Goal: Task Accomplishment & Management: Use online tool/utility

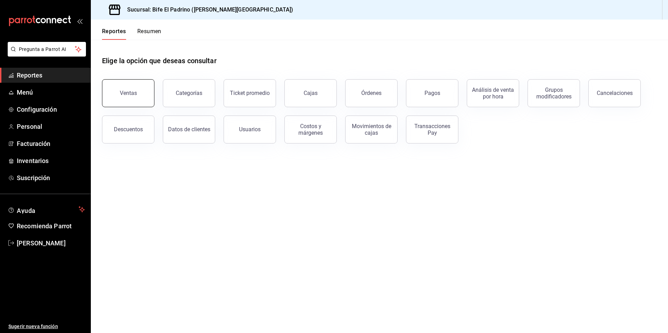
click at [131, 92] on div "Ventas" at bounding box center [128, 93] width 17 height 7
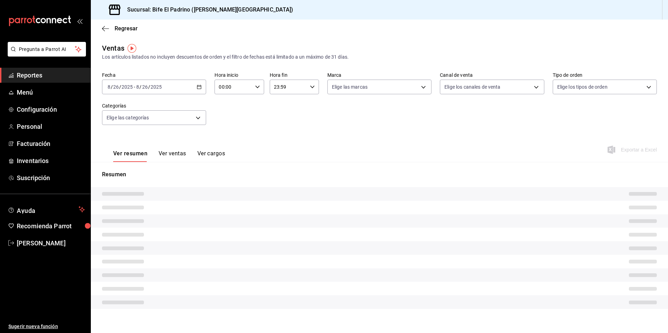
type input "17:01"
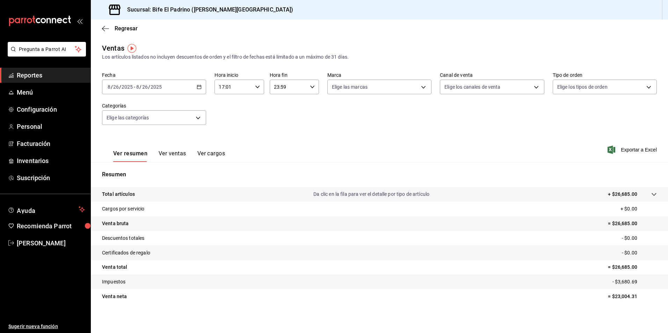
click at [366, 255] on tr "Certificados de regalo - $0.00" at bounding box center [379, 252] width 577 height 15
click at [197, 86] on icon "button" at bounding box center [199, 86] width 5 height 5
click at [139, 171] on span "Rango de fechas" at bounding box center [135, 170] width 54 height 7
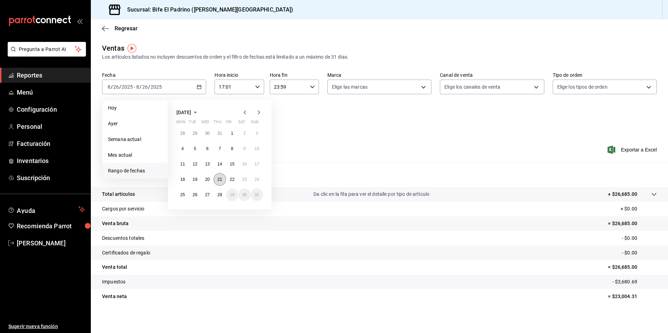
click at [220, 183] on button "21" at bounding box center [219, 179] width 12 height 13
click at [211, 193] on button "27" at bounding box center [207, 195] width 12 height 13
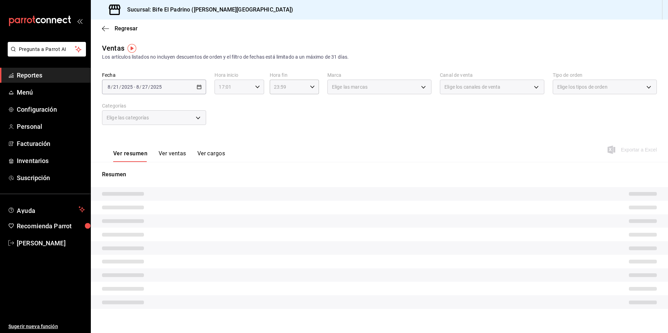
click at [257, 88] on icon "button" at bounding box center [257, 86] width 5 height 5
click at [223, 105] on span "17" at bounding box center [225, 105] width 13 height 6
click at [223, 105] on span "00" at bounding box center [225, 105] width 13 height 6
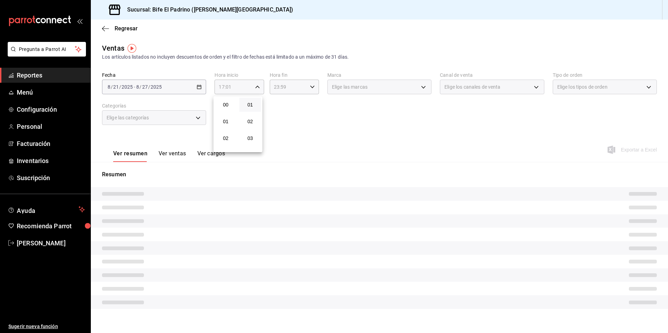
type input "00:01"
click at [249, 104] on span "01" at bounding box center [249, 105] width 13 height 6
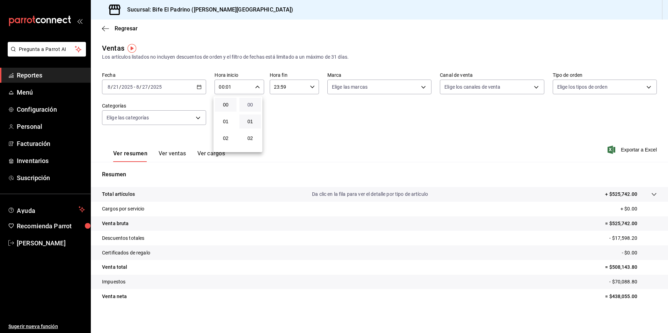
click at [248, 105] on span "00" at bounding box center [249, 105] width 13 height 6
type input "00:00"
drag, startPoint x: 551, startPoint y: 115, endPoint x: 552, endPoint y: 118, distance: 3.6
click at [550, 115] on div at bounding box center [334, 166] width 668 height 333
click at [636, 152] on span "Exportar a Excel" at bounding box center [633, 150] width 48 height 8
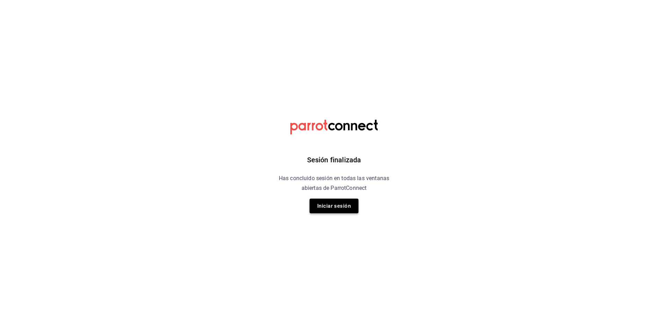
click at [337, 205] on button "Iniciar sesión" at bounding box center [333, 206] width 49 height 15
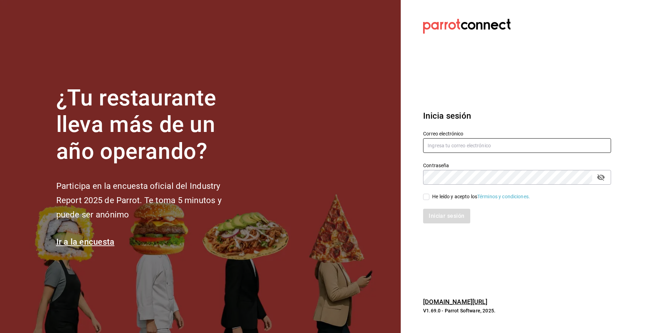
type input "lomasverdesterraza2019@gmail.com"
click at [427, 198] on input "He leído y acepto los Términos y condiciones." at bounding box center [426, 197] width 6 height 6
checkbox input "true"
click at [439, 218] on button "Iniciar sesión" at bounding box center [446, 216] width 47 height 15
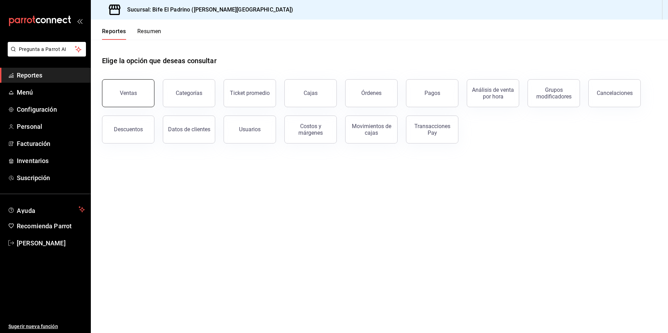
click at [126, 100] on button "Ventas" at bounding box center [128, 93] width 52 height 28
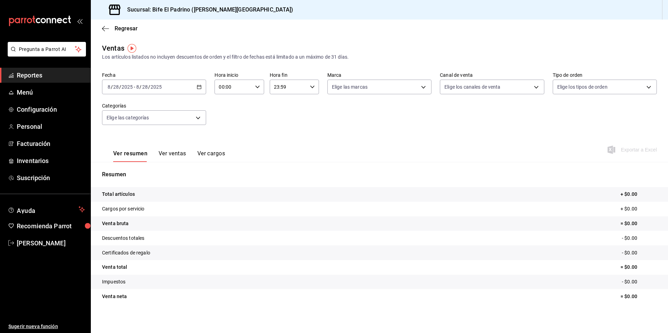
click at [201, 85] on div "2025-08-28 8 / 28 / 2025 - 2025-08-28 8 / 28 / 2025" at bounding box center [154, 87] width 104 height 15
click at [136, 126] on span "Ayer" at bounding box center [135, 123] width 54 height 7
click at [311, 88] on icon "button" at bounding box center [312, 86] width 5 height 5
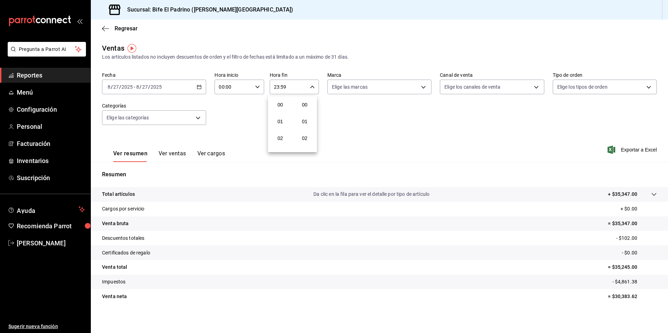
scroll to position [950, 0]
click at [282, 110] on span "21" at bounding box center [279, 111] width 13 height 6
type input "21:59"
click at [283, 129] on span "17" at bounding box center [279, 127] width 13 height 6
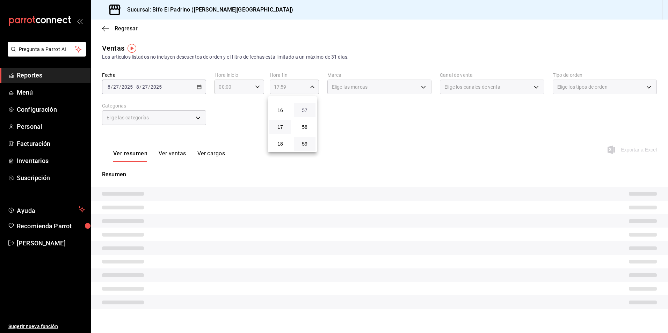
click at [302, 110] on span "57" at bounding box center [304, 111] width 13 height 6
type input "17:57"
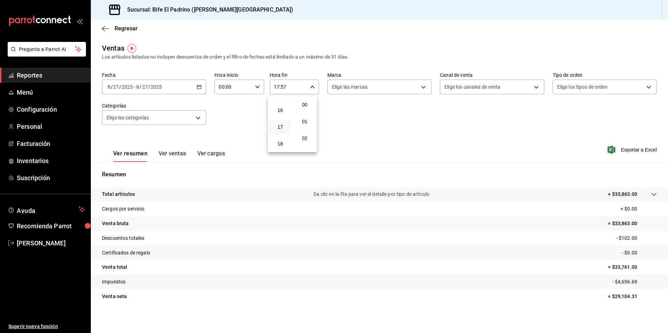
click at [302, 110] on button "00" at bounding box center [305, 105] width 22 height 14
type input "17:00"
click at [360, 123] on div at bounding box center [334, 166] width 668 height 333
click at [125, 196] on p "Total artículos" at bounding box center [118, 194] width 33 height 7
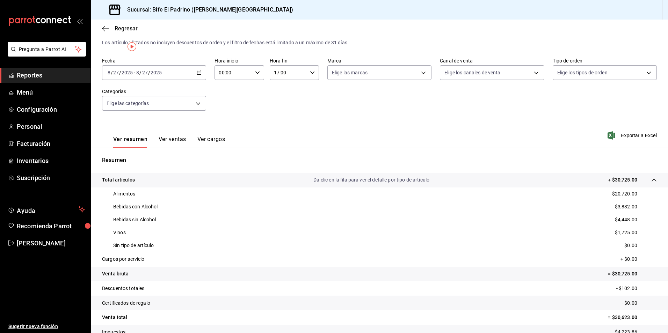
scroll to position [2, 0]
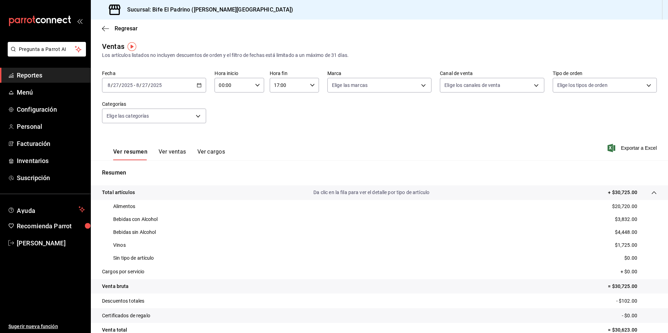
click at [256, 85] on \(Stroke\) "button" at bounding box center [257, 85] width 4 height 2
click at [227, 125] on button "01" at bounding box center [226, 120] width 22 height 14
type input "01:00"
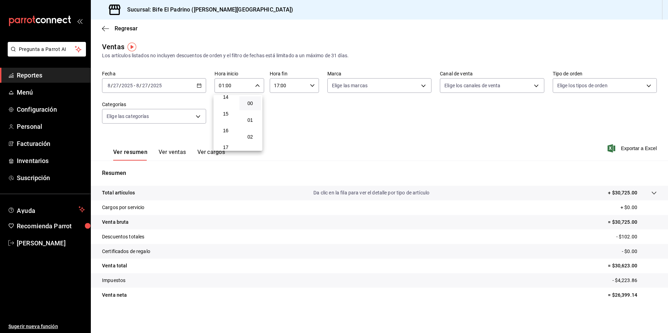
scroll to position [251, 0]
click at [229, 136] on span "17" at bounding box center [225, 137] width 13 height 6
type input "17:00"
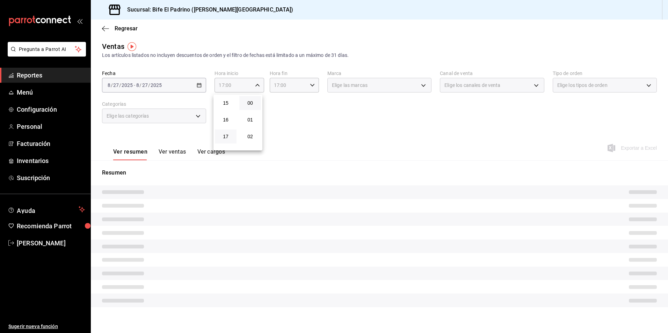
click at [304, 118] on div at bounding box center [334, 166] width 668 height 333
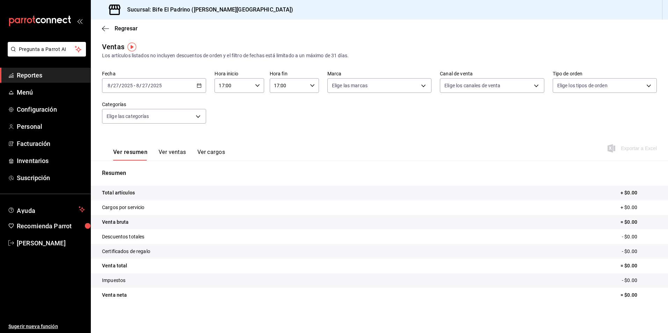
scroll to position [1, 0]
click at [310, 88] on icon "button" at bounding box center [312, 85] width 5 height 5
click at [282, 139] on span "19" at bounding box center [279, 137] width 13 height 6
type input "19:00"
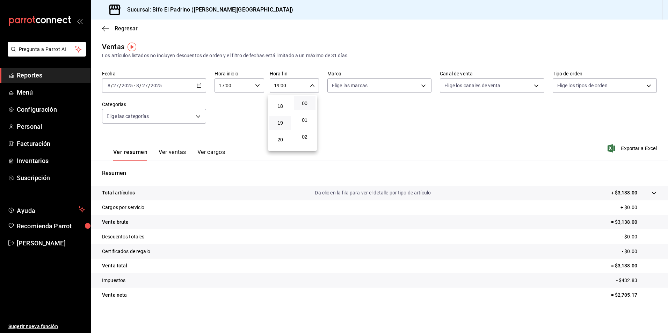
scroll to position [346, 0]
click at [280, 140] on span "23" at bounding box center [279, 143] width 13 height 6
click at [305, 137] on span "02" at bounding box center [304, 137] width 13 height 6
type input "23:02"
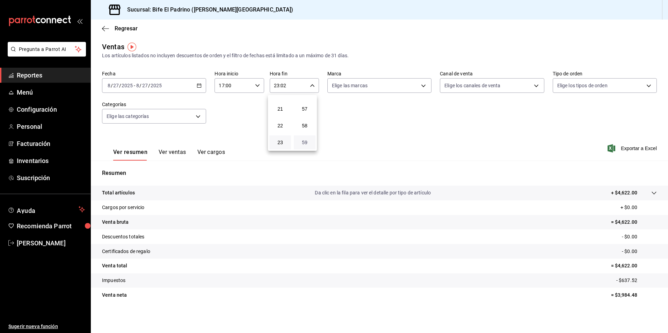
click at [303, 143] on span "59" at bounding box center [304, 143] width 13 height 6
type input "23:59"
click at [130, 190] on div at bounding box center [334, 166] width 668 height 333
click at [135, 194] on div "Total artículos Da clic en la fila para ver el detalle por tipo de artículo + $…" at bounding box center [369, 192] width 535 height 7
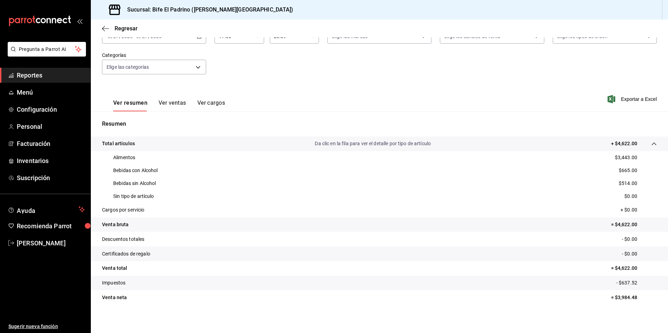
scroll to position [51, 0]
